Goal: Transaction & Acquisition: Purchase product/service

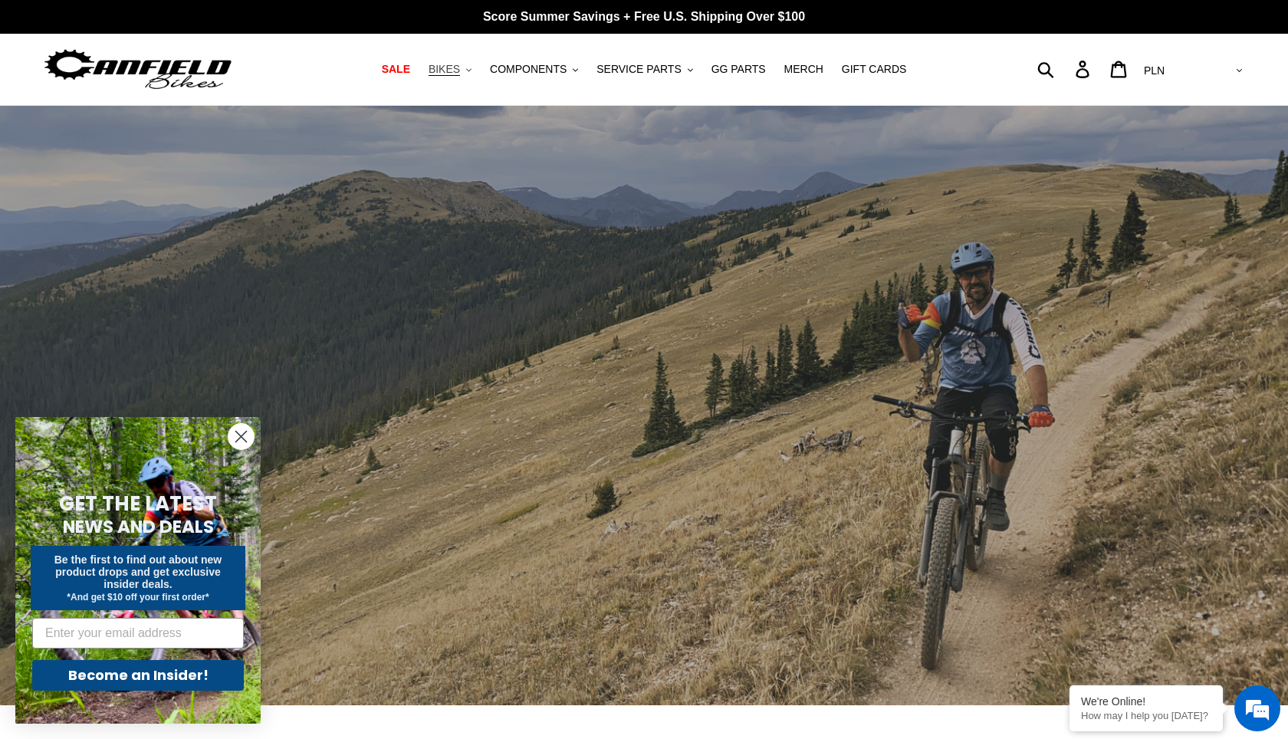
click at [479, 71] on button "BIKES .cls-1{fill:#231f20}" at bounding box center [450, 69] width 58 height 21
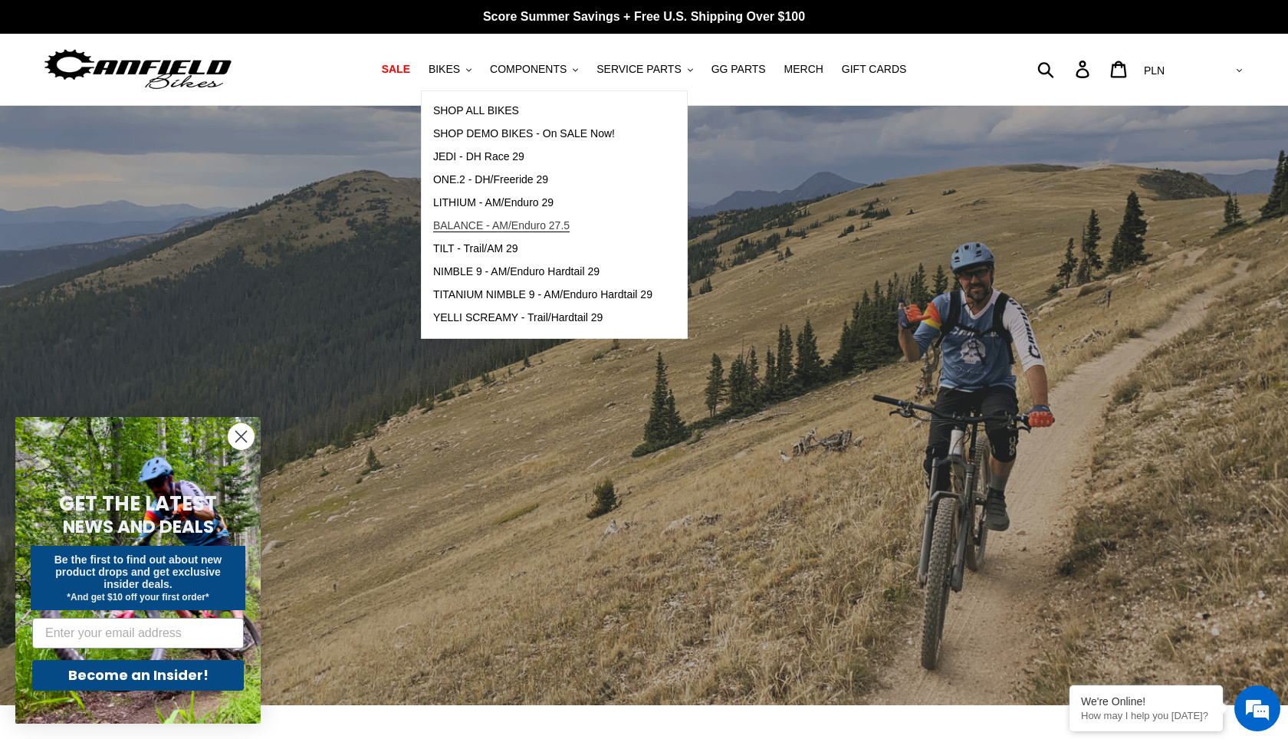
click at [570, 231] on span "BALANCE - AM/Enduro 27.5" at bounding box center [501, 225] width 136 height 13
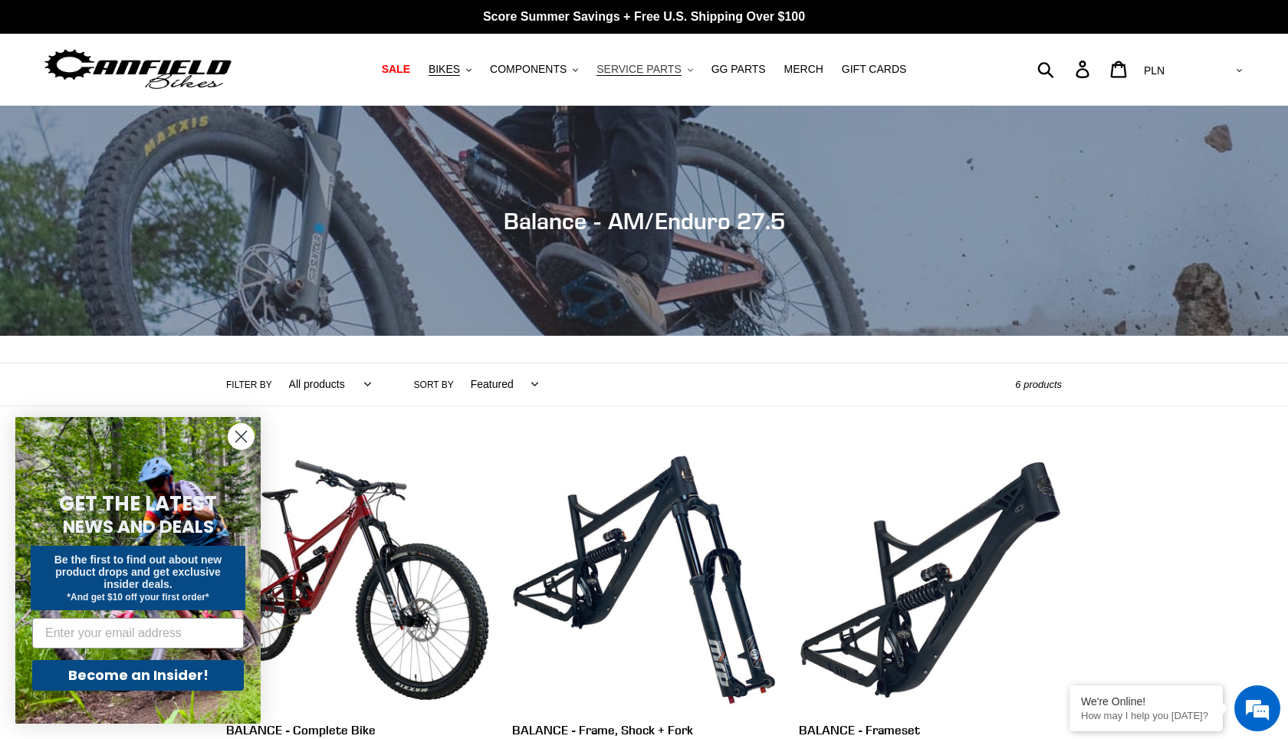
click at [676, 74] on span "SERVICE PARTS" at bounding box center [639, 69] width 84 height 13
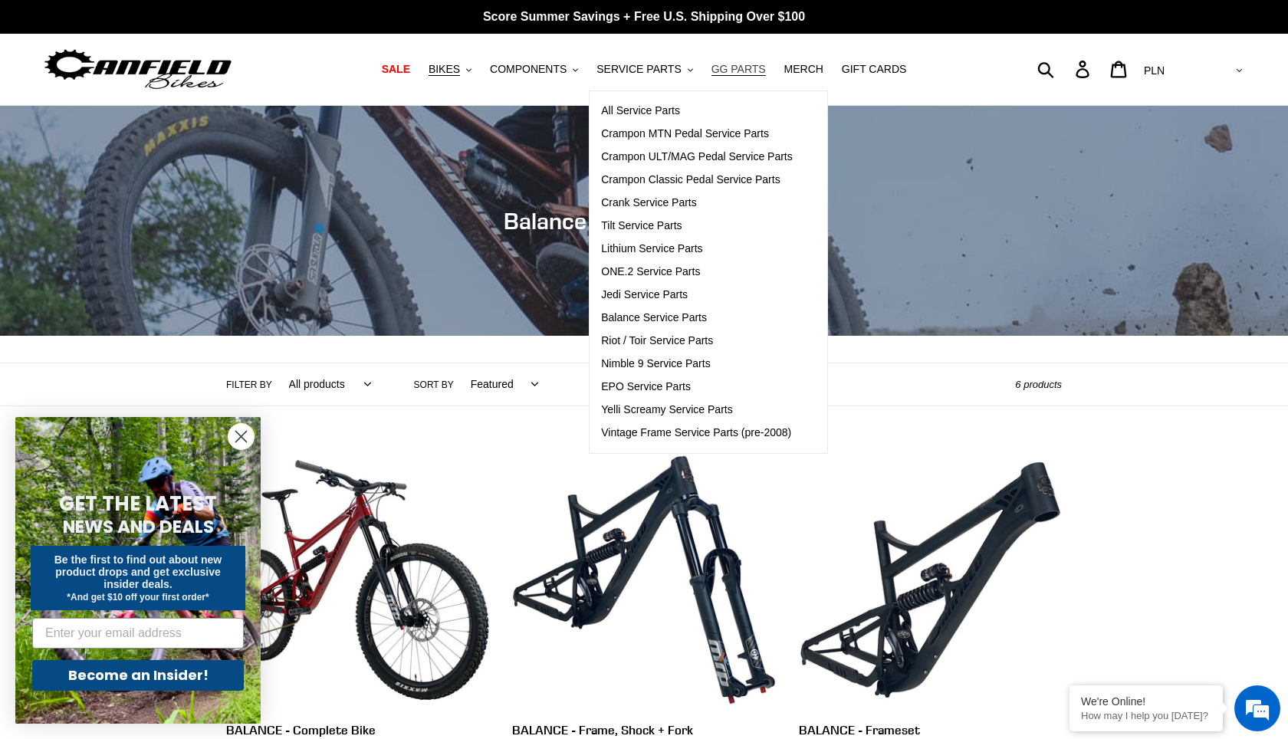
click at [755, 67] on span "GG PARTS" at bounding box center [739, 69] width 54 height 13
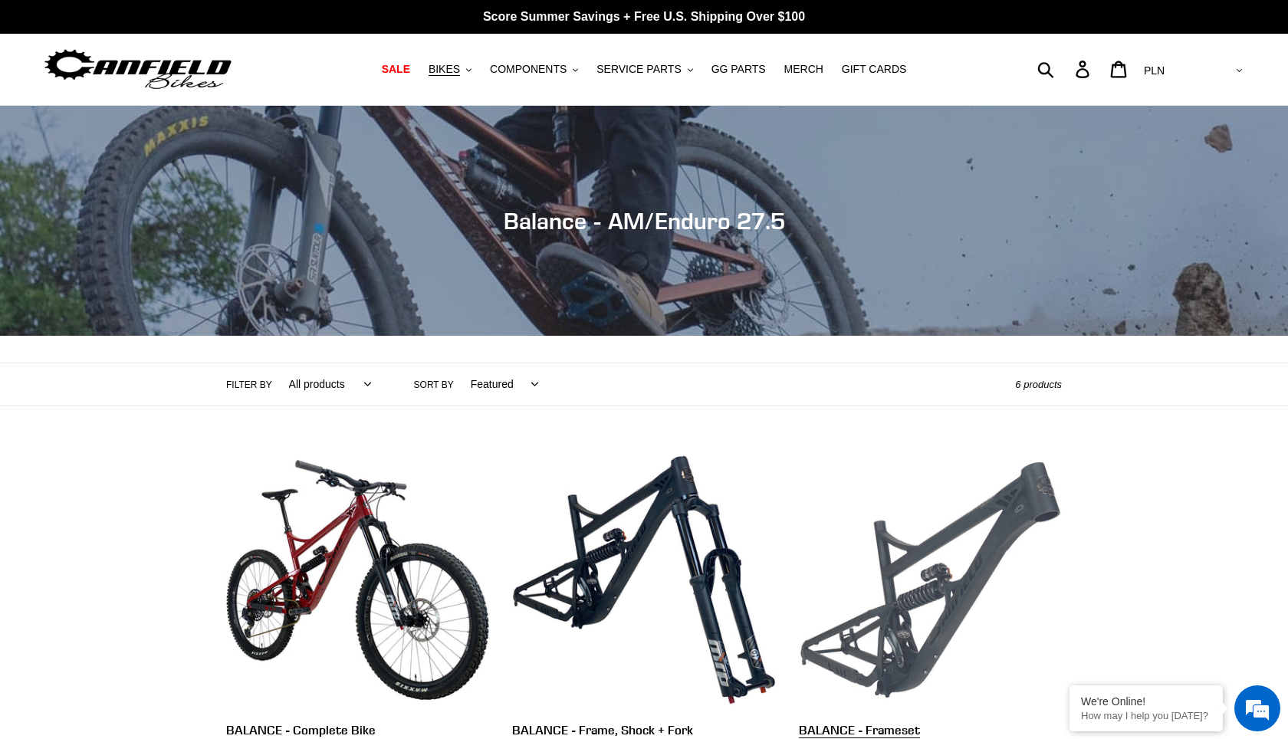
click at [958, 523] on link "BALANCE - Frameset" at bounding box center [930, 610] width 263 height 323
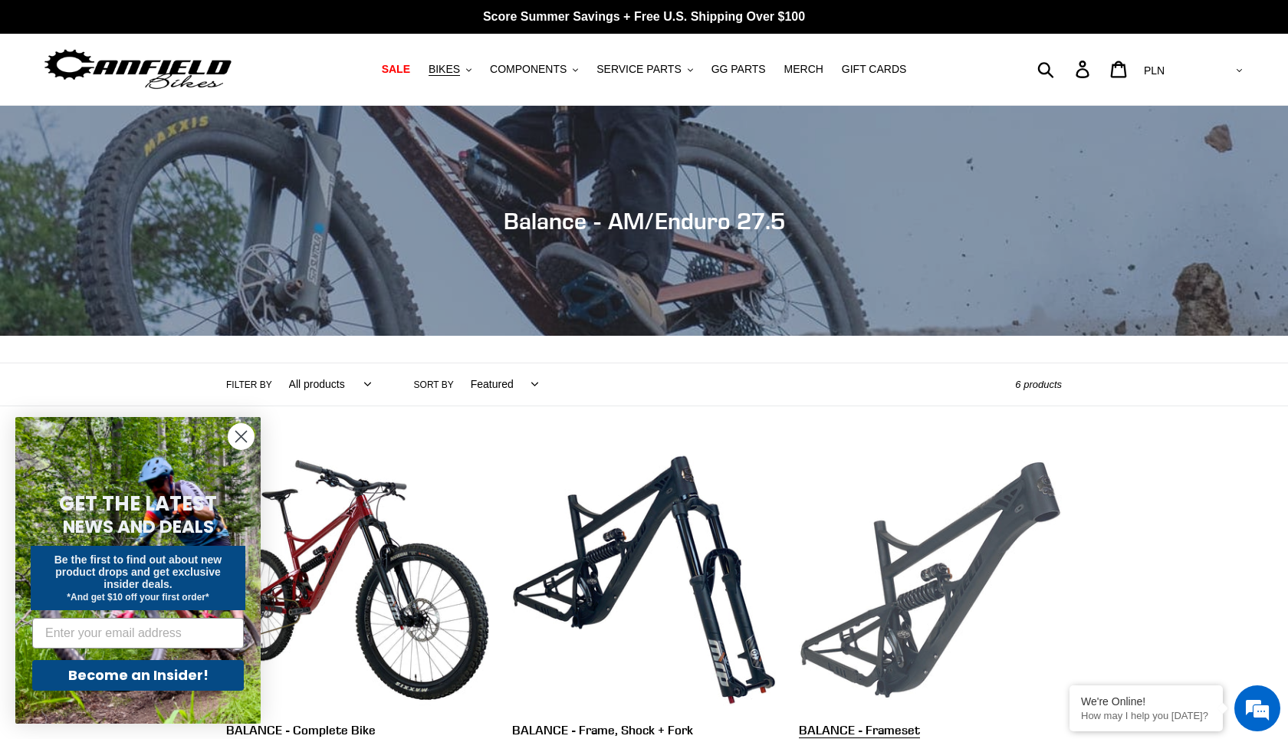
click at [917, 562] on link "BALANCE - Frameset" at bounding box center [930, 610] width 263 height 323
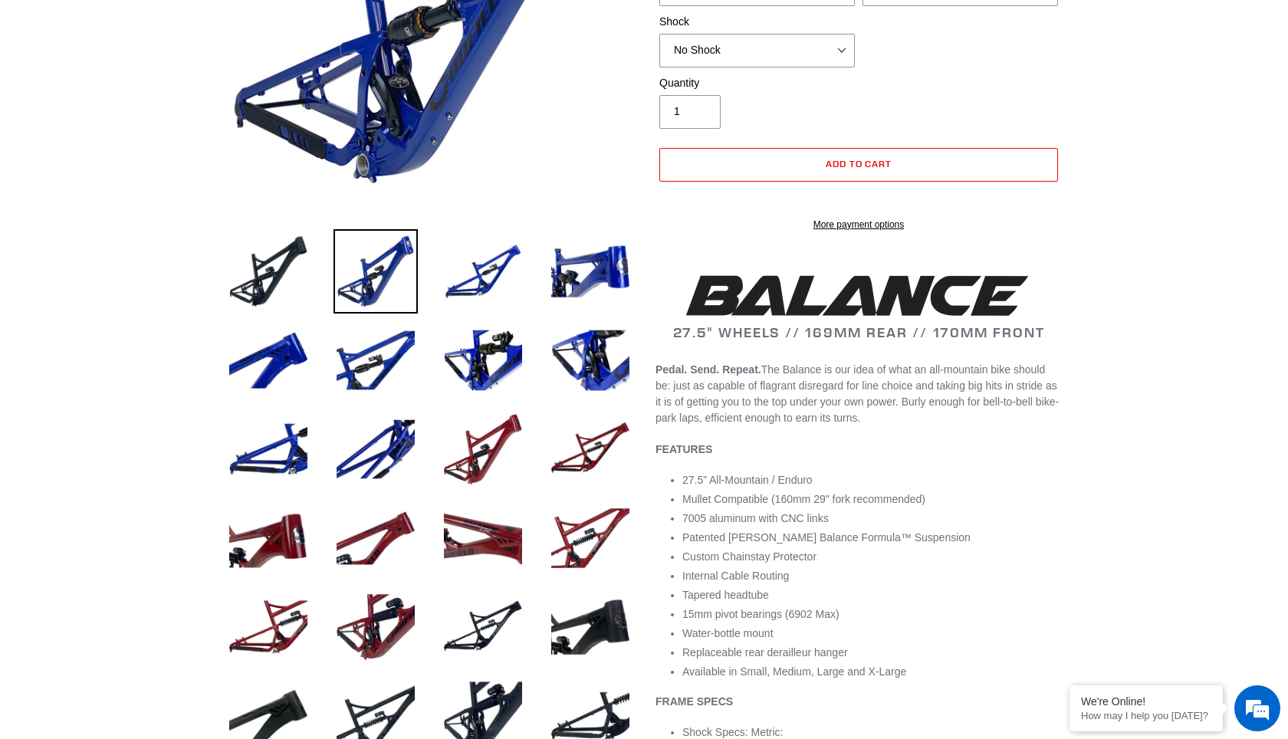
select select "highest-rating"
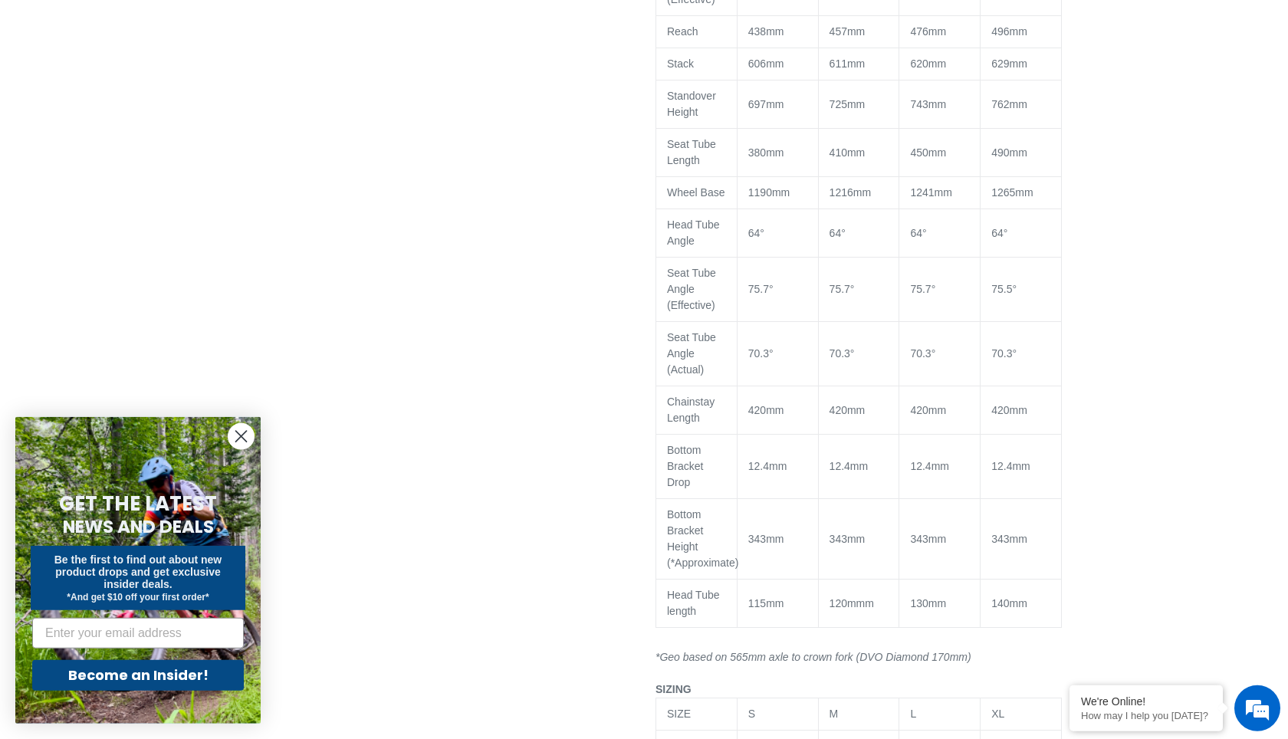
scroll to position [1049, 0]
